Goal: Task Accomplishment & Management: Manage account settings

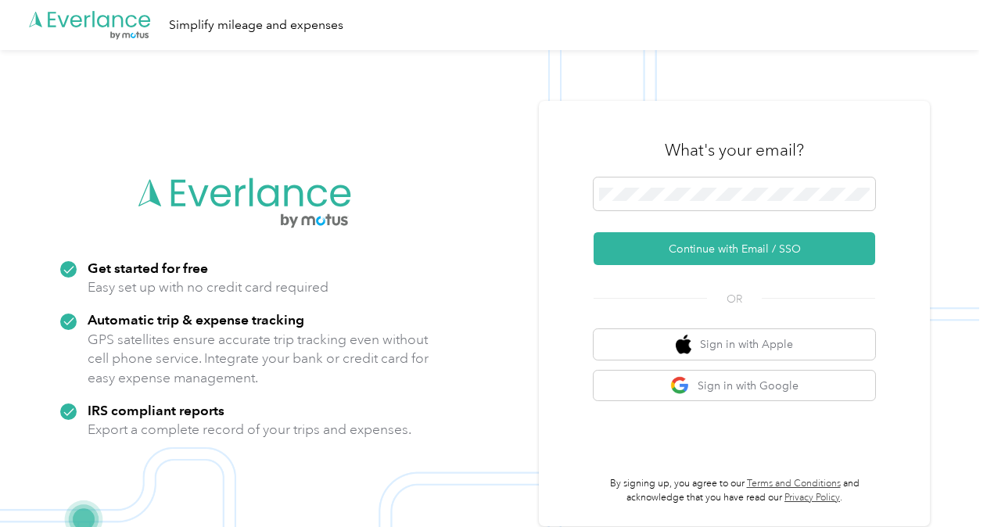
click at [443, 206] on img at bounding box center [489, 313] width 979 height 527
click at [658, 203] on span at bounding box center [733, 193] width 281 height 33
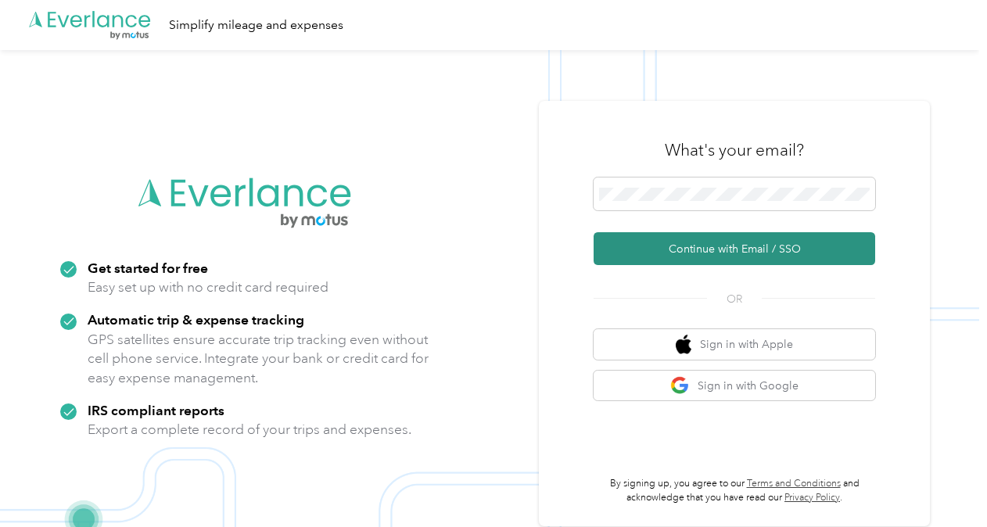
click at [773, 251] on button "Continue with Email / SSO" at bounding box center [733, 248] width 281 height 33
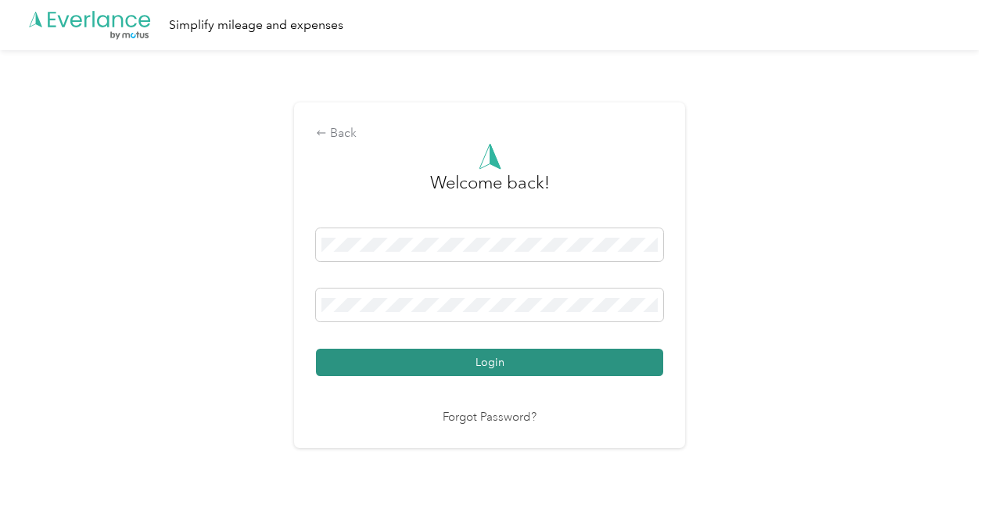
click at [650, 364] on button "Login" at bounding box center [489, 362] width 347 height 27
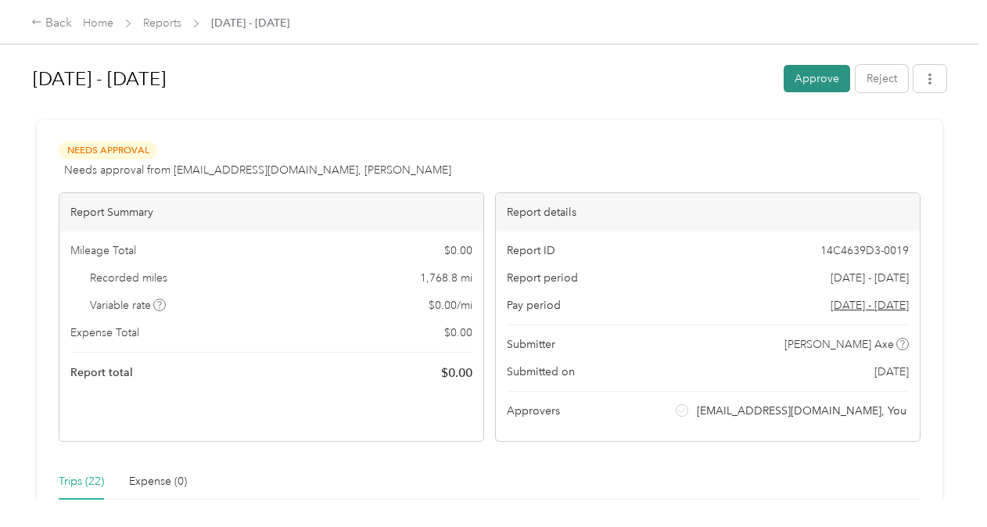
click at [810, 80] on button "Approve" at bounding box center [816, 78] width 66 height 27
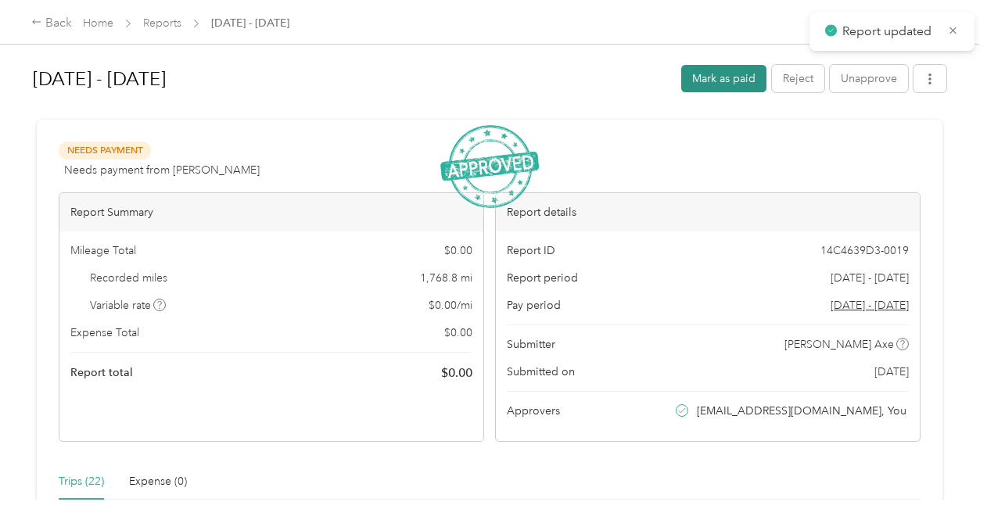
click at [730, 82] on button "Mark as paid" at bounding box center [723, 78] width 85 height 27
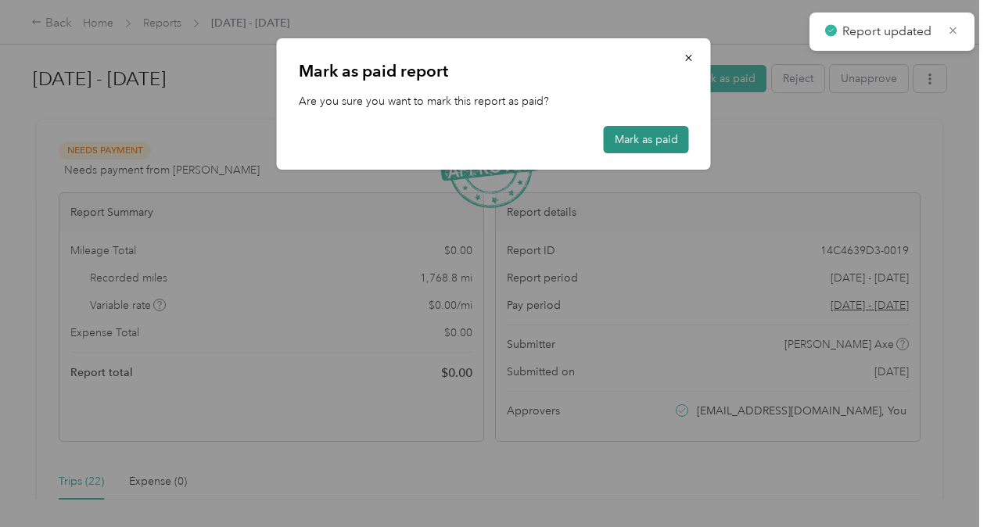
click at [628, 136] on button "Mark as paid" at bounding box center [646, 139] width 85 height 27
